Goal: Find contact information: Find contact information

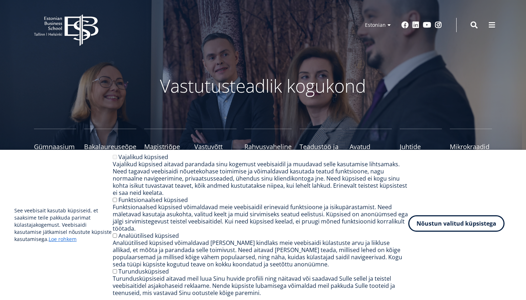
click at [427, 225] on button "Nõustun valitud küpsistega" at bounding box center [456, 223] width 96 height 16
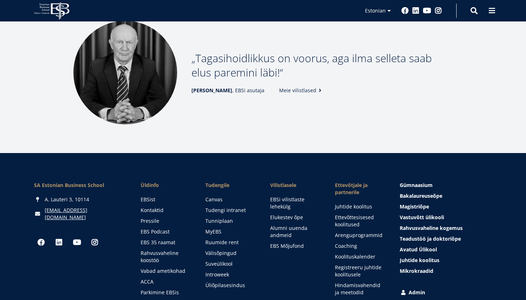
scroll to position [943, 0]
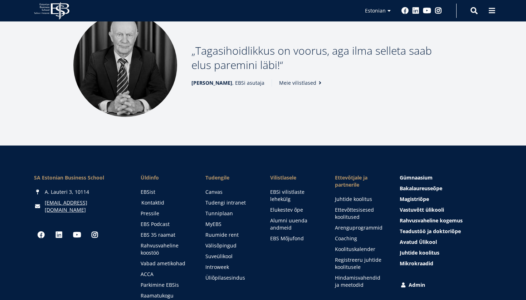
click at [145, 202] on link "Kontaktid" at bounding box center [166, 202] width 50 height 7
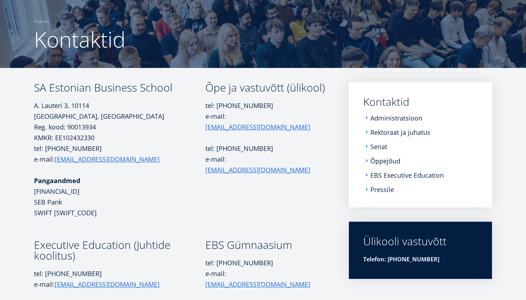
scroll to position [46, 0]
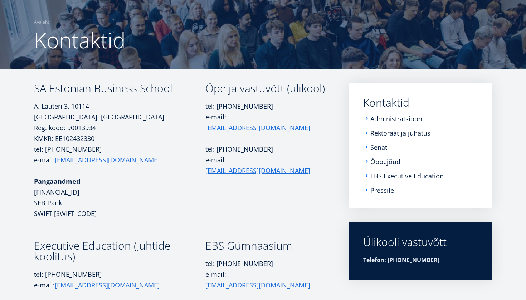
drag, startPoint x: 104, startPoint y: 166, endPoint x: 54, endPoint y: 161, distance: 50.7
click at [54, 161] on td "SA Estonian Business School A. [STREET_ADDRESS] Reg. kood: 90013934 KMKR: EE102…" at bounding box center [119, 161] width 171 height 157
click at [383, 166] on ul "Administratsioon Rektoraat ja juhatus Senat Õppejõud EBS Executive Education Pr…" at bounding box center [420, 154] width 114 height 79
click at [382, 163] on link "Õppejõud" at bounding box center [386, 161] width 30 height 7
drag, startPoint x: 101, startPoint y: 160, endPoint x: 51, endPoint y: 161, distance: 49.7
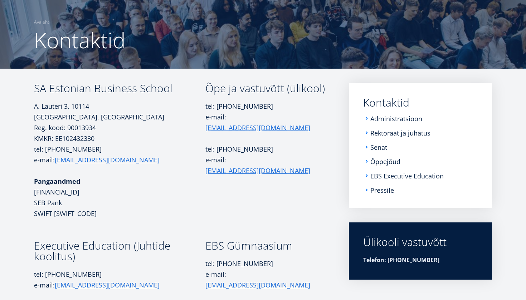
click at [51, 161] on p "tel: [PHONE_NUMBER] e-mail: [EMAIL_ADDRESS][DOMAIN_NAME]" at bounding box center [119, 154] width 171 height 21
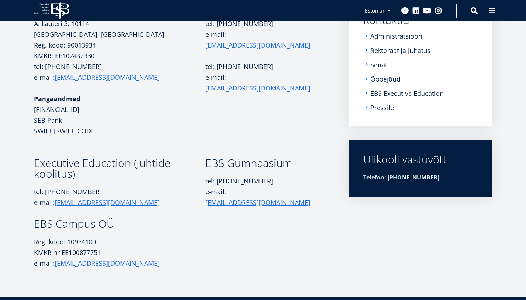
scroll to position [129, 0]
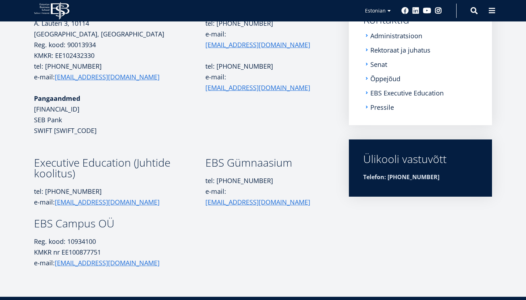
click at [135, 86] on p at bounding box center [119, 87] width 171 height 11
drag, startPoint x: 100, startPoint y: 80, endPoint x: 56, endPoint y: 80, distance: 44.3
click at [55, 80] on p "tel: [PHONE_NUMBER] e-mail: [EMAIL_ADDRESS][DOMAIN_NAME]" at bounding box center [119, 71] width 171 height 21
copy p "e-mail: [EMAIL_ADDRESS][DOMAIN_NAME]"
